Goal: Navigation & Orientation: Find specific page/section

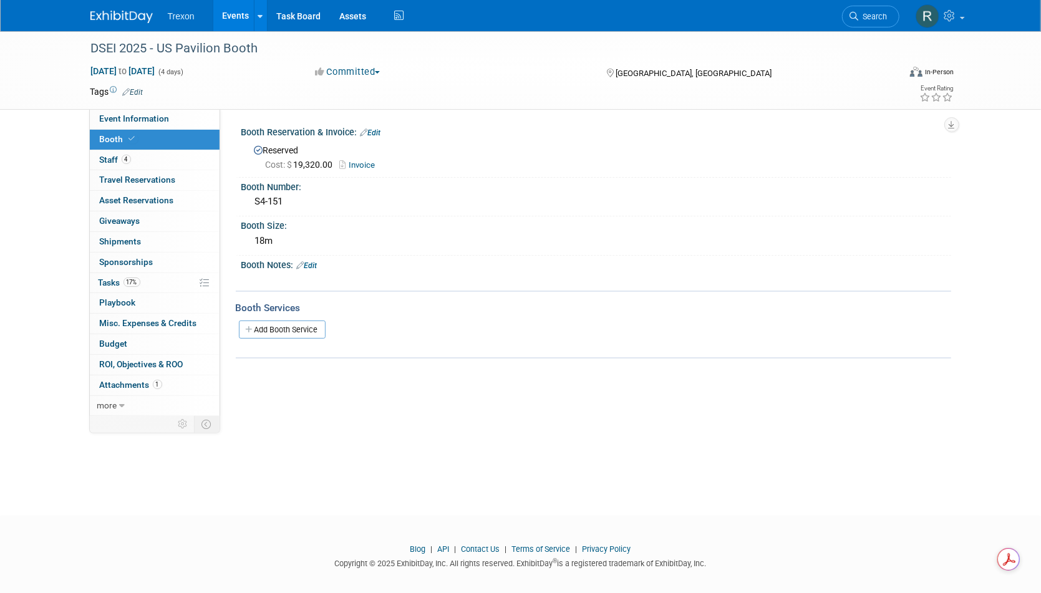
click at [233, 12] on link "Events" at bounding box center [236, 15] width 46 height 31
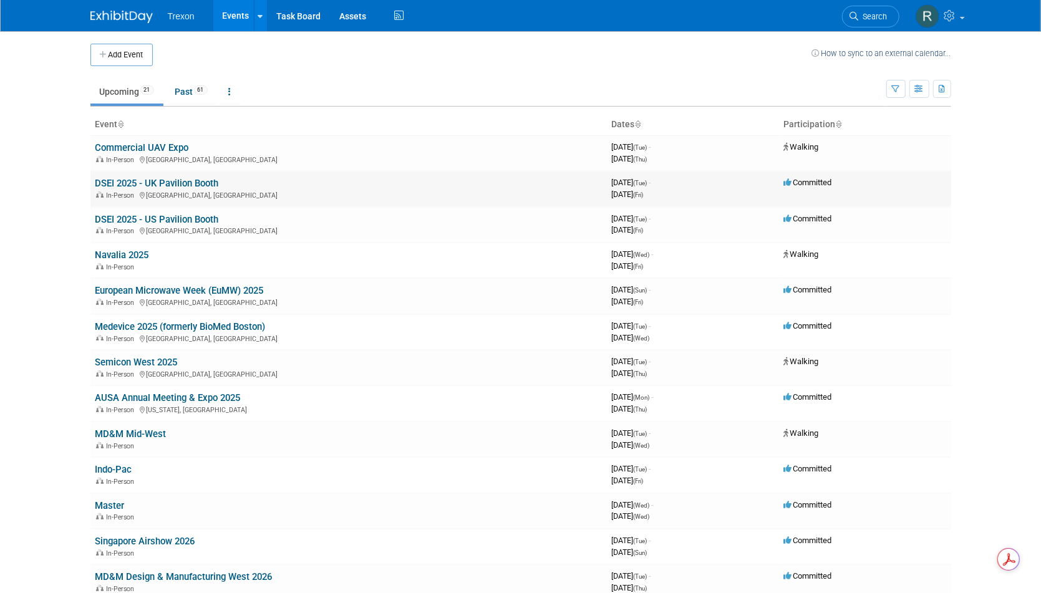
click at [175, 182] on link "DSEI 2025 - UK Pavilion Booth" at bounding box center [156, 183] width 123 height 11
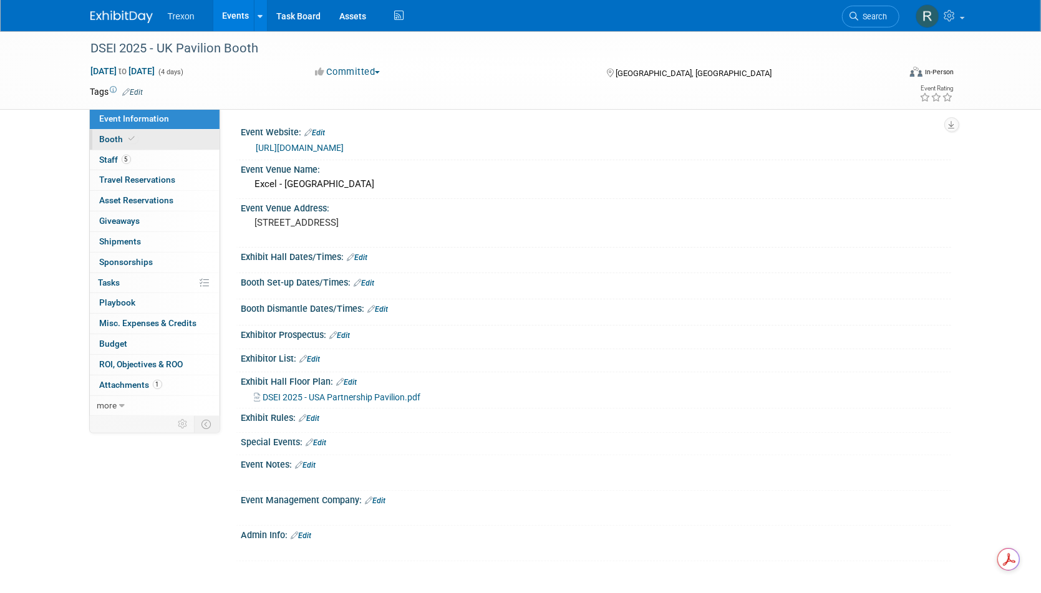
click at [115, 138] on span "Booth" at bounding box center [119, 139] width 38 height 10
